Goal: Transaction & Acquisition: Purchase product/service

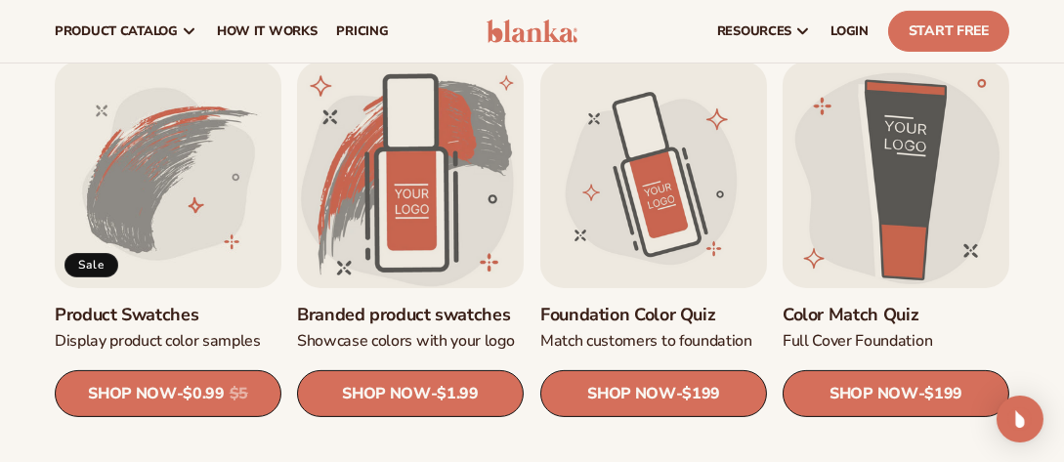
scroll to position [1019, 0]
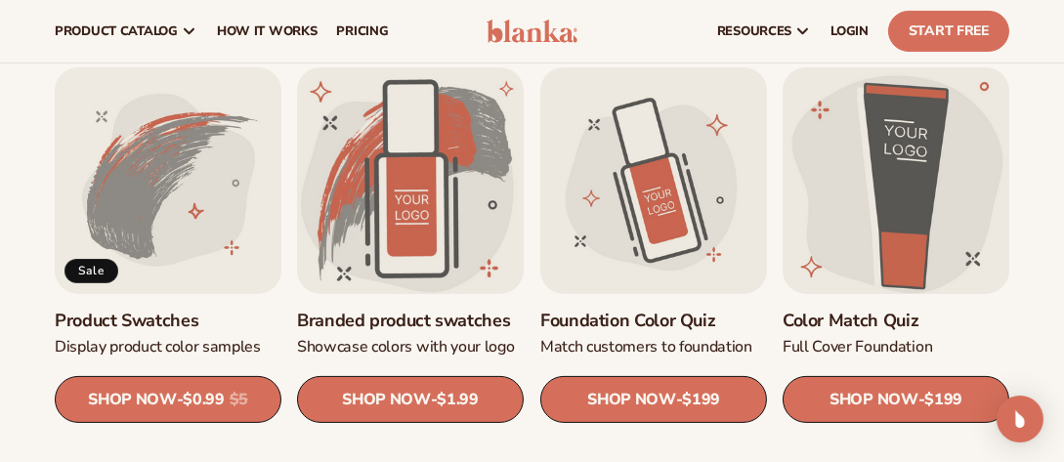
click at [875, 310] on link "Color Match Quiz" at bounding box center [895, 321] width 227 height 22
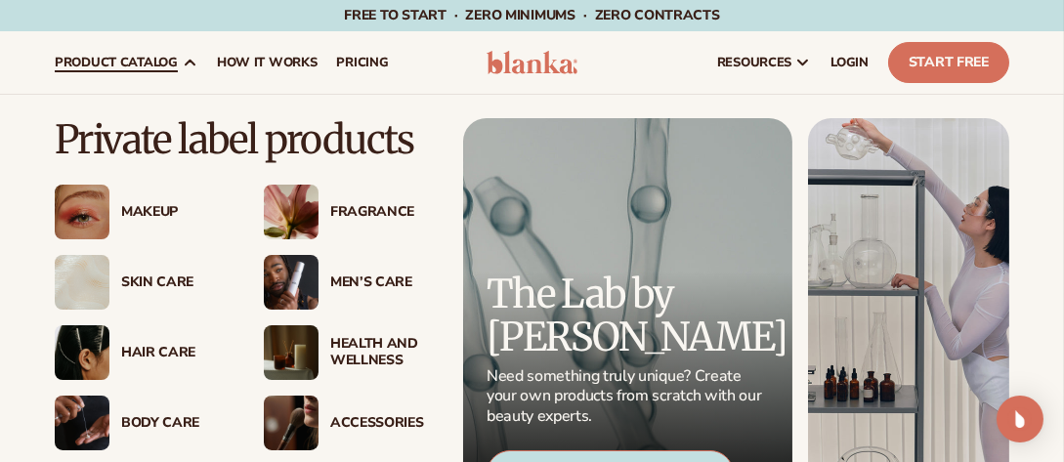
click at [93, 194] on img at bounding box center [82, 212] width 55 height 55
click at [129, 63] on span "product catalog" at bounding box center [116, 63] width 123 height 16
click at [73, 222] on img at bounding box center [82, 212] width 55 height 55
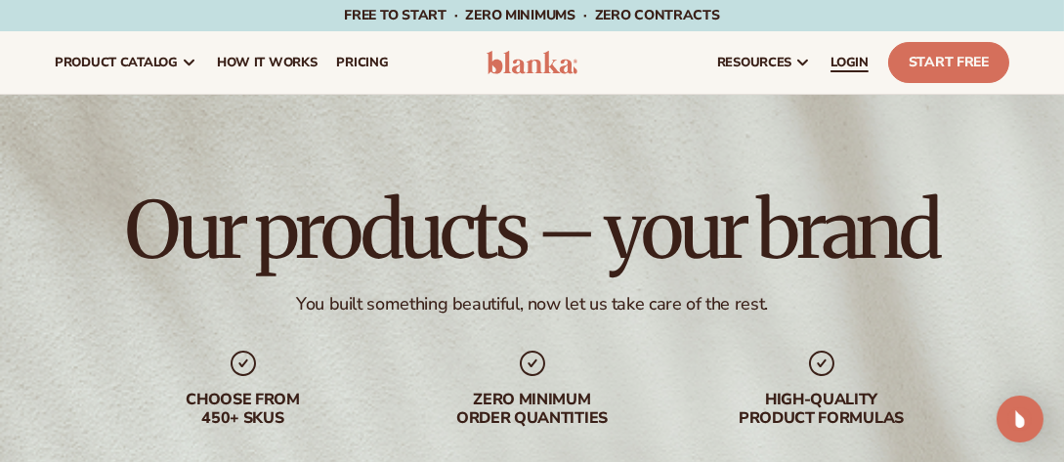
click at [837, 62] on span "LOGIN" at bounding box center [849, 63] width 38 height 16
